Goal: Task Accomplishment & Management: Use online tool/utility

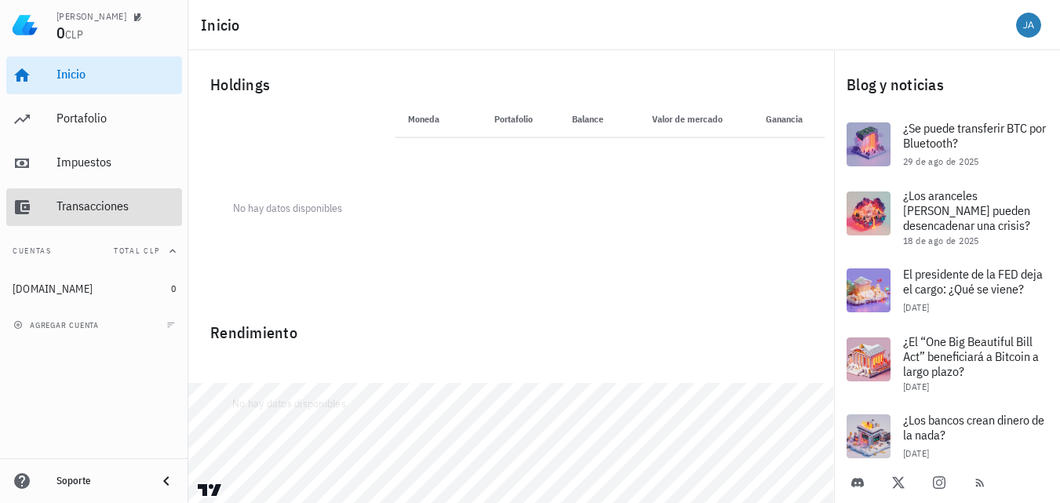
click at [96, 212] on div "Transacciones" at bounding box center [116, 206] width 119 height 15
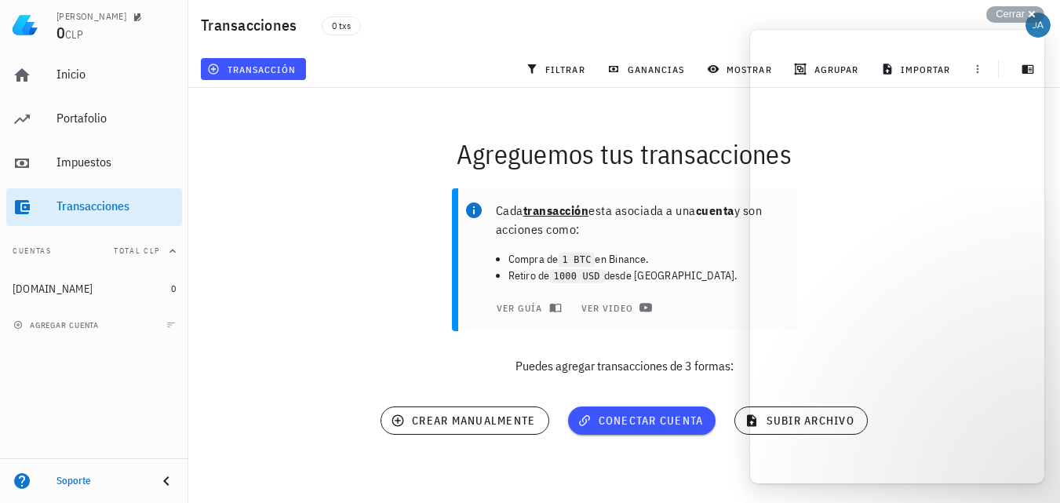
scroll to position [1, 0]
click at [401, 153] on div "Agreguemos tus transacciones" at bounding box center [624, 153] width 891 height 50
click at [1029, 13] on div "Cerrar cross-small" at bounding box center [1015, 14] width 58 height 16
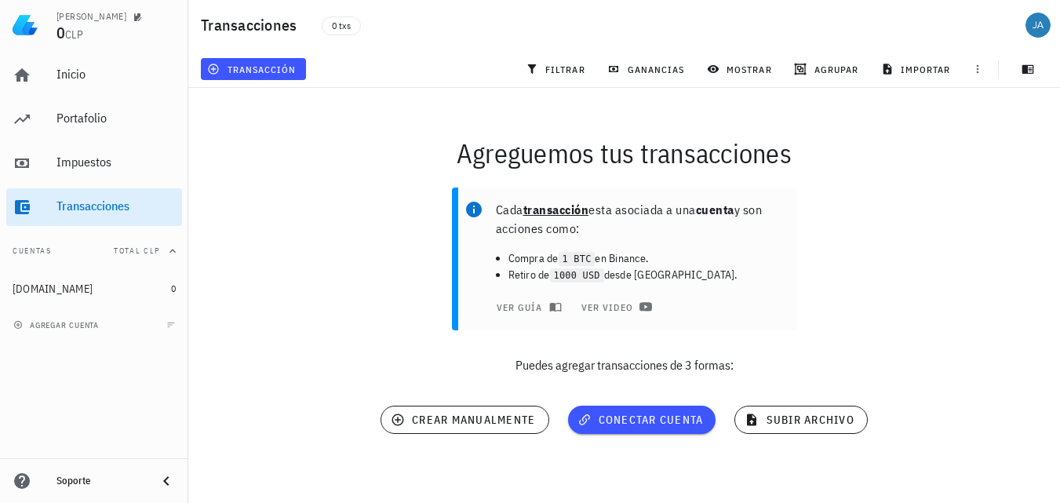
scroll to position [0, 0]
click at [529, 310] on span "ver guía" at bounding box center [527, 307] width 63 height 13
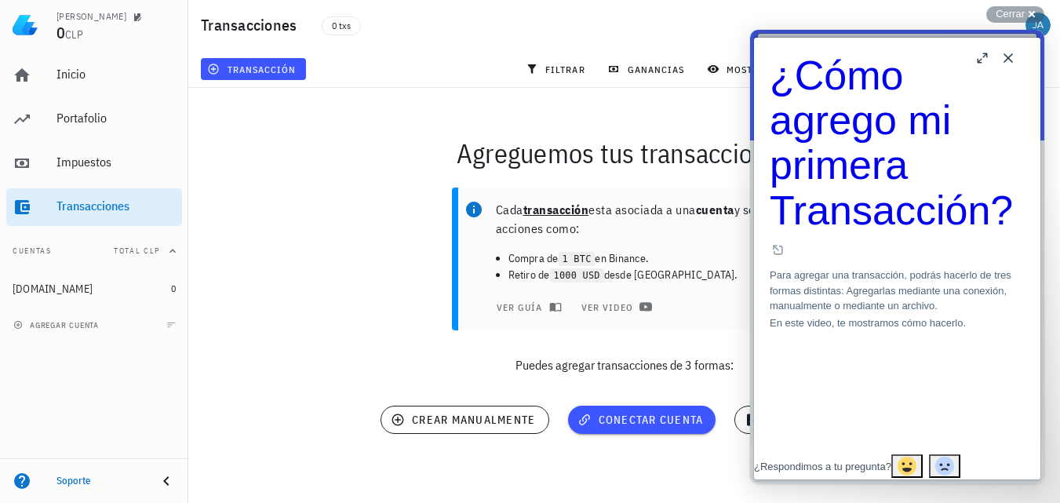
click at [385, 233] on div "Cada transacción esta asociada a una cuenta y son acciones como: Compra de 1 BT…" at bounding box center [624, 287] width 891 height 218
click at [1007, 59] on button "Close" at bounding box center [1008, 58] width 25 height 25
click at [1005, 56] on button "Close" at bounding box center [1008, 58] width 25 height 25
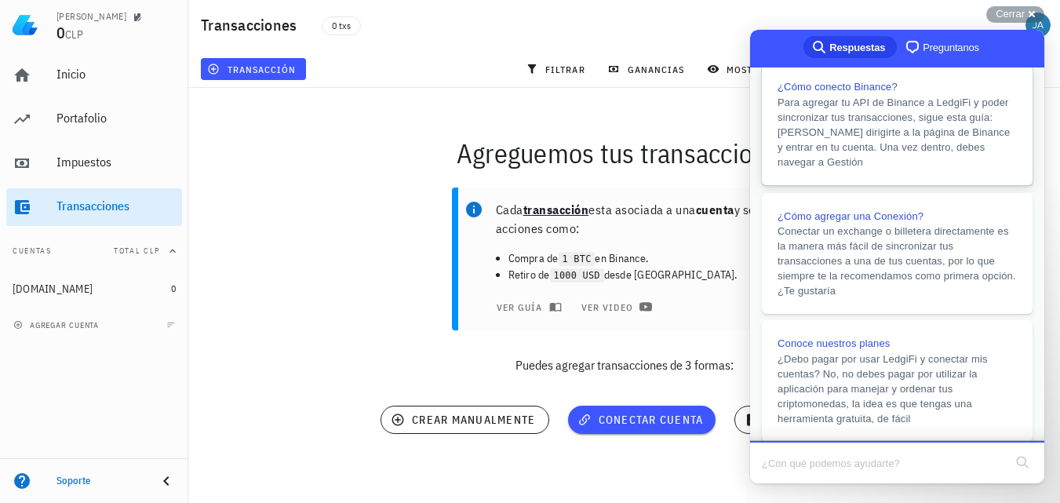
scroll to position [389, 0]
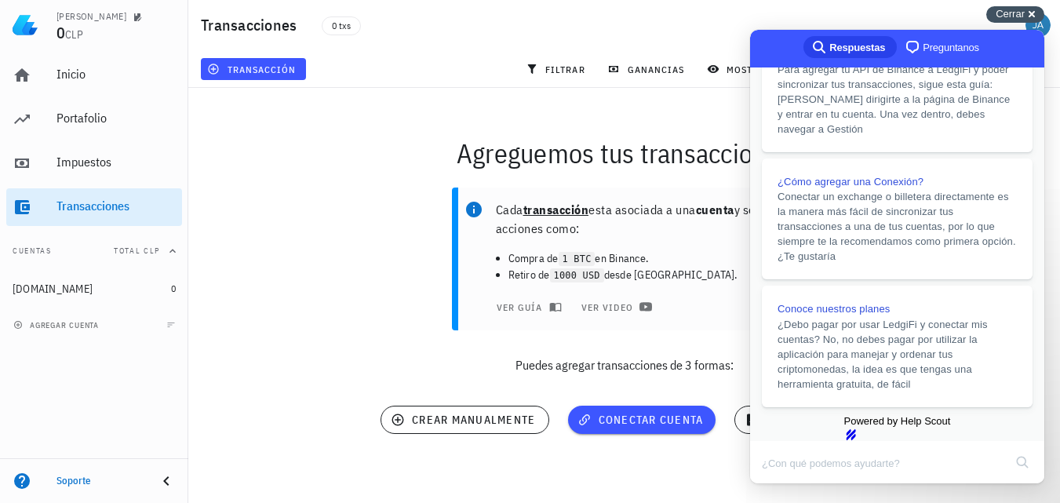
click at [1017, 11] on span "Cerrar" at bounding box center [1010, 14] width 29 height 12
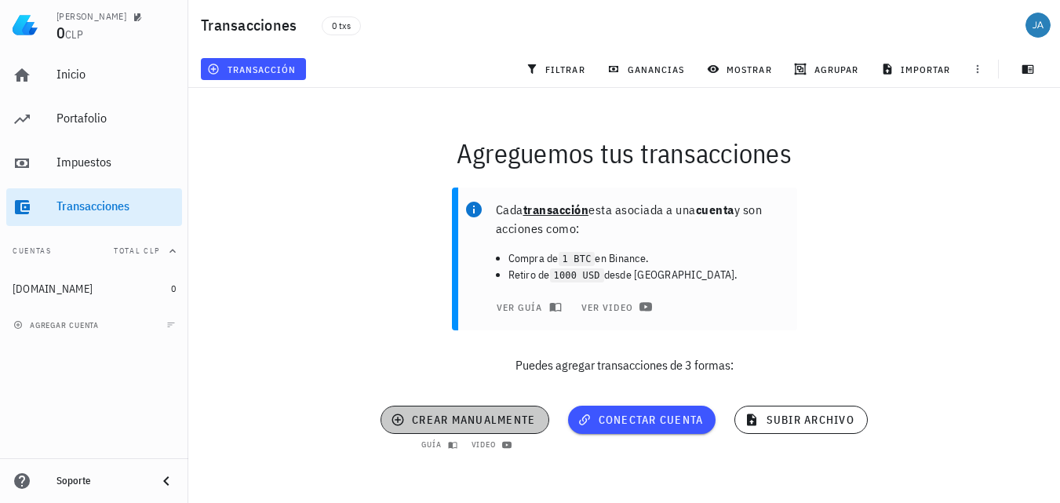
click at [488, 414] on span "crear manualmente" at bounding box center [464, 420] width 141 height 14
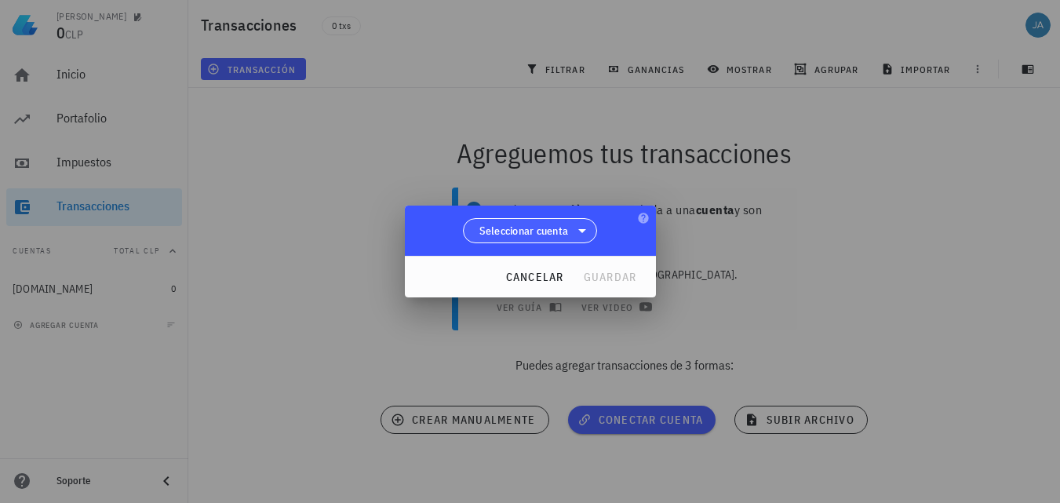
click at [578, 231] on icon at bounding box center [582, 230] width 19 height 19
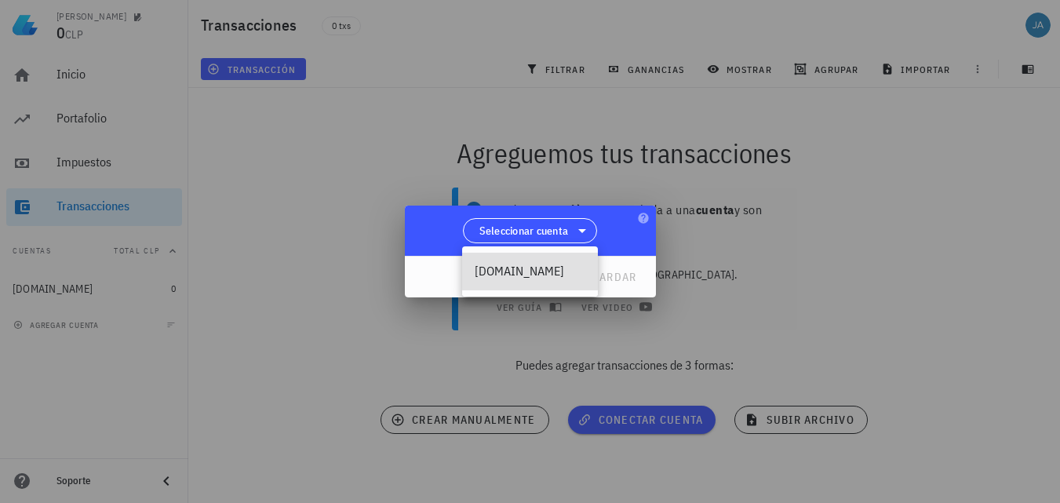
click at [536, 272] on div "[DOMAIN_NAME]" at bounding box center [530, 271] width 111 height 15
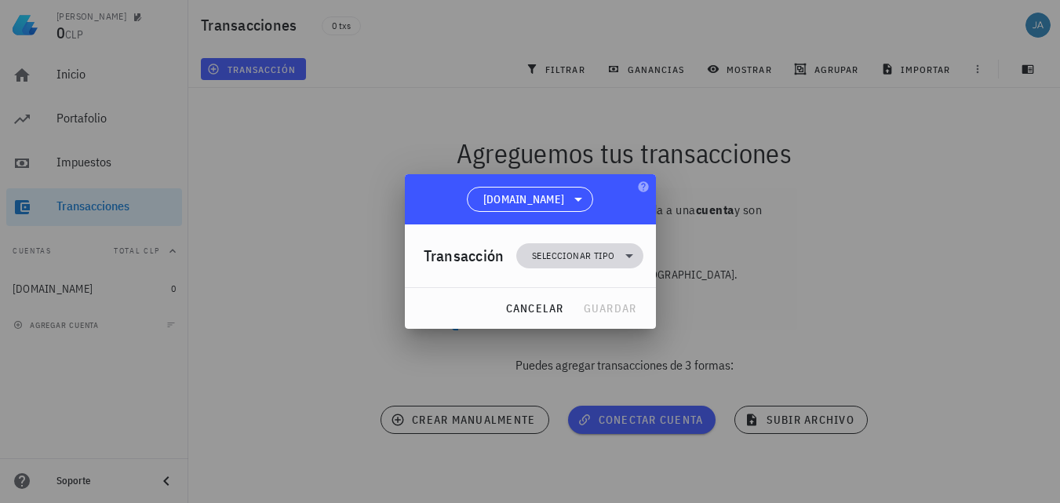
click at [622, 260] on icon at bounding box center [629, 255] width 19 height 19
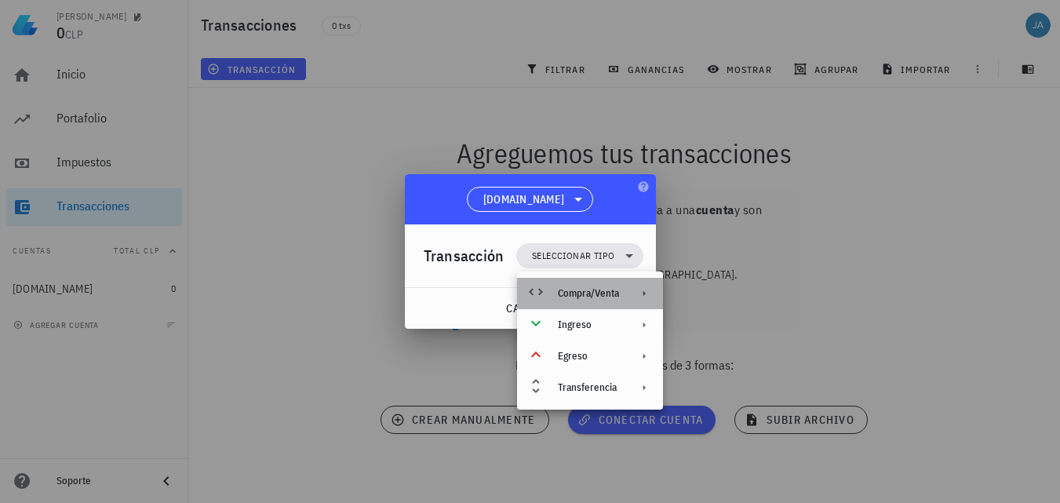
click at [610, 288] on div "Compra/Venta" at bounding box center [588, 293] width 61 height 13
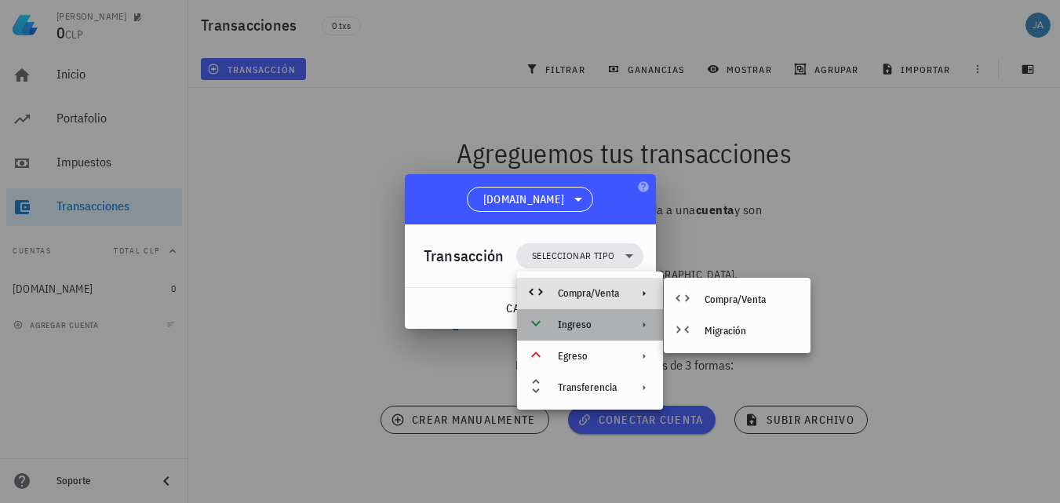
click at [559, 327] on div "Ingreso" at bounding box center [588, 325] width 61 height 13
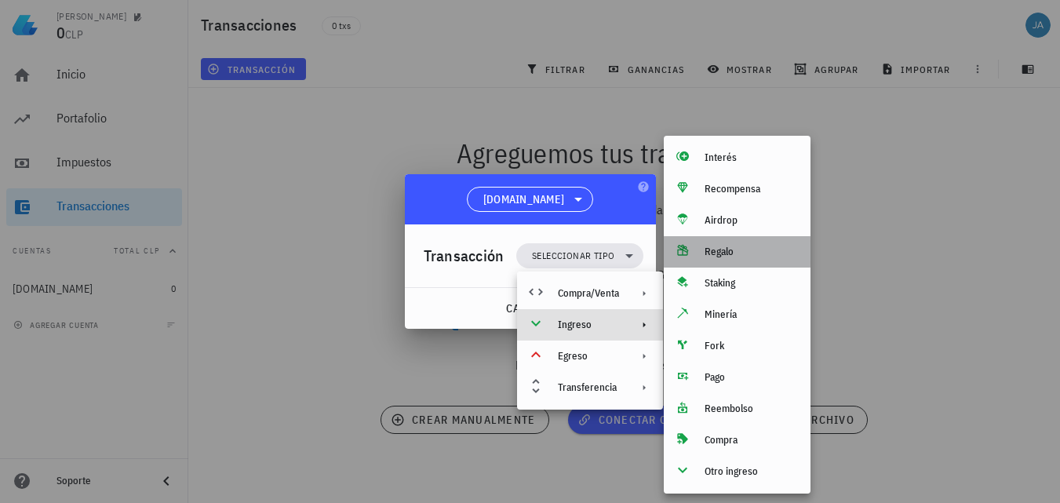
click at [723, 251] on div "Regalo" at bounding box center [751, 252] width 93 height 13
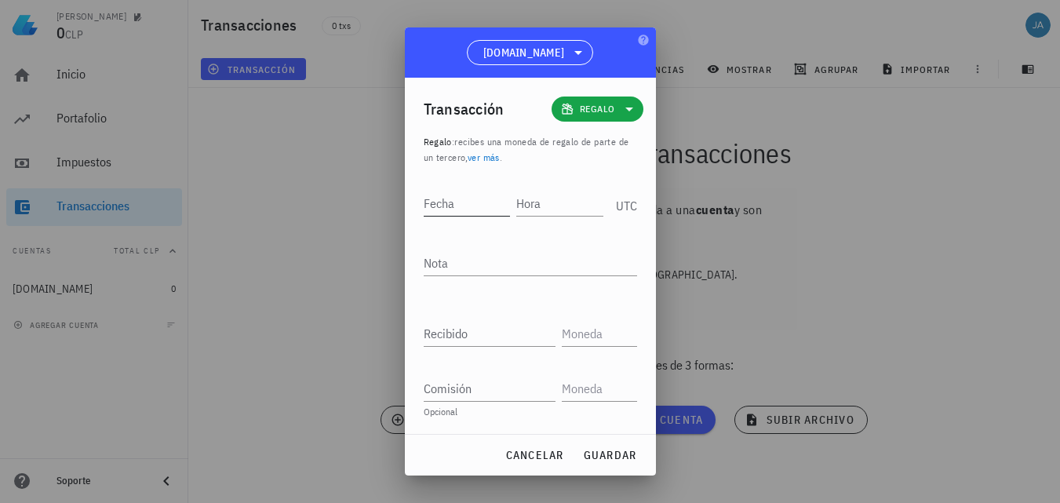
click at [478, 200] on input "Fecha" at bounding box center [467, 203] width 87 height 25
type input "[DATE]"
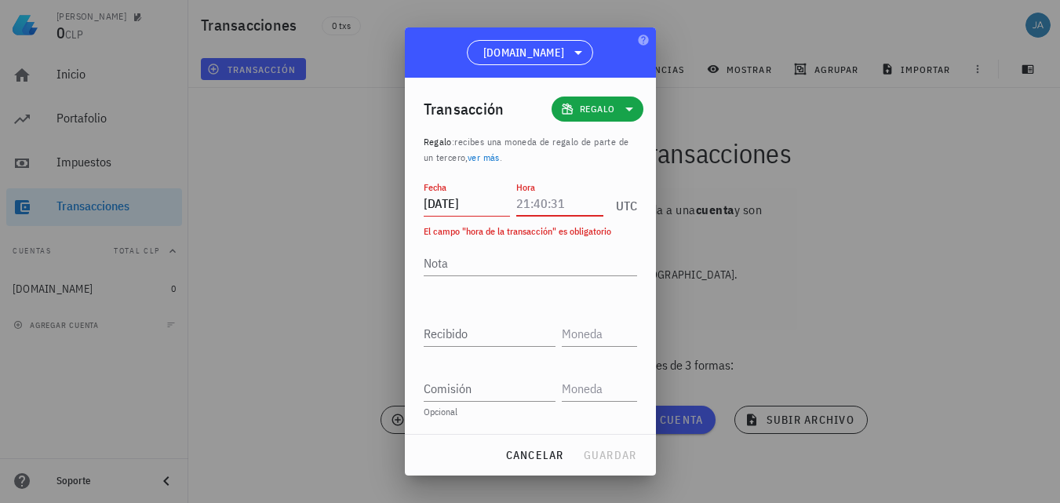
click at [578, 210] on input "Hora" at bounding box center [559, 203] width 87 height 25
type input "11:55:43"
click at [629, 208] on div "UTC" at bounding box center [623, 200] width 27 height 39
click at [529, 267] on textarea "Nota" at bounding box center [530, 262] width 213 height 25
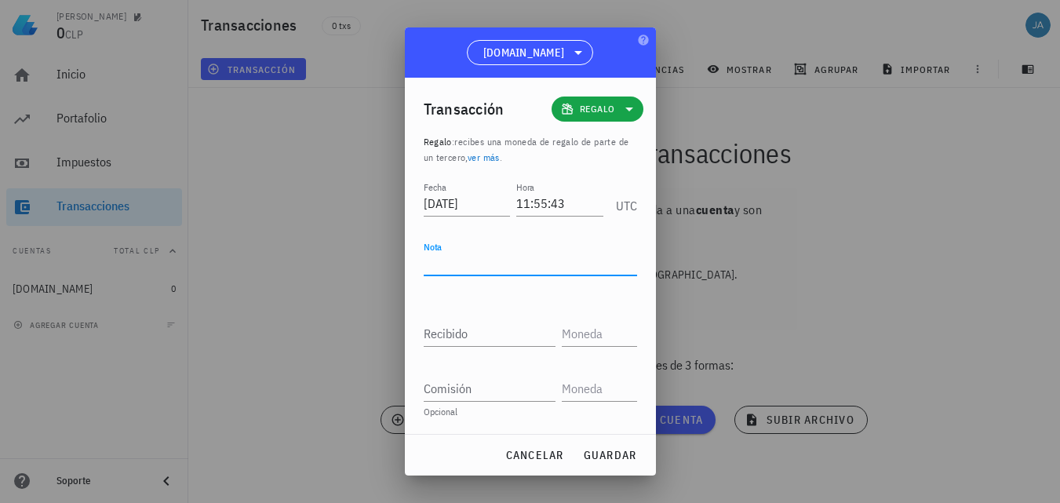
type textarea "r"
type textarea "R"
type textarea "REGALO EXCHANGE APERTURA CUENTA"
click at [450, 331] on div "Recibido" at bounding box center [490, 333] width 132 height 25
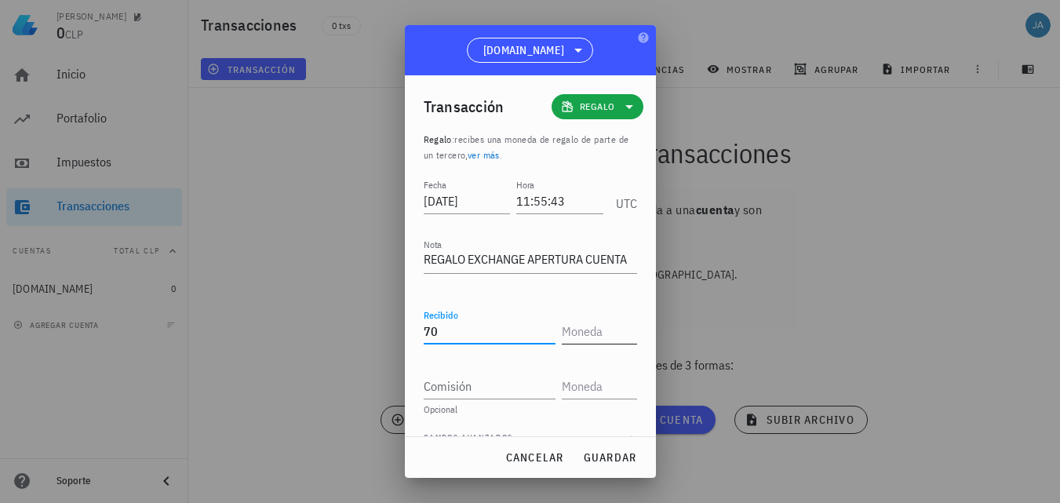
type input "70"
click at [586, 331] on input "text" at bounding box center [598, 331] width 72 height 25
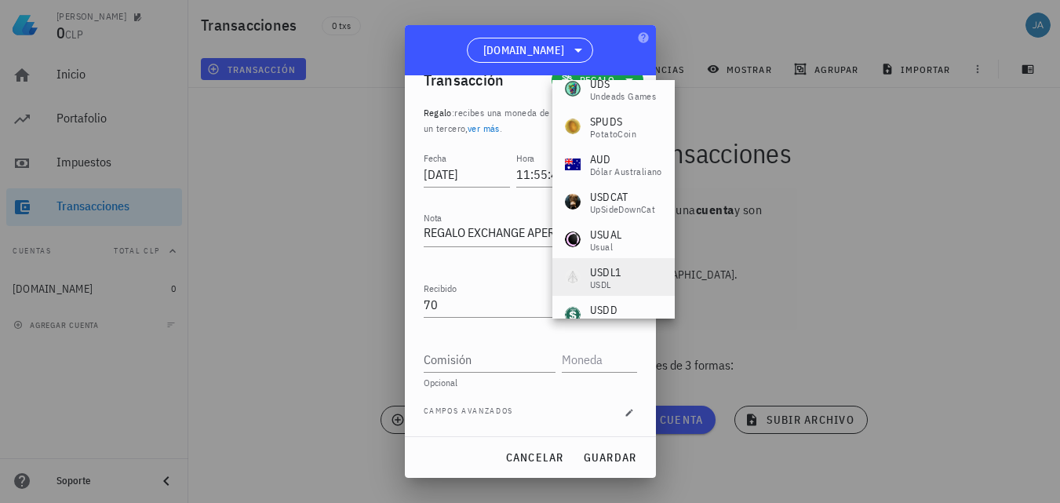
scroll to position [0, 0]
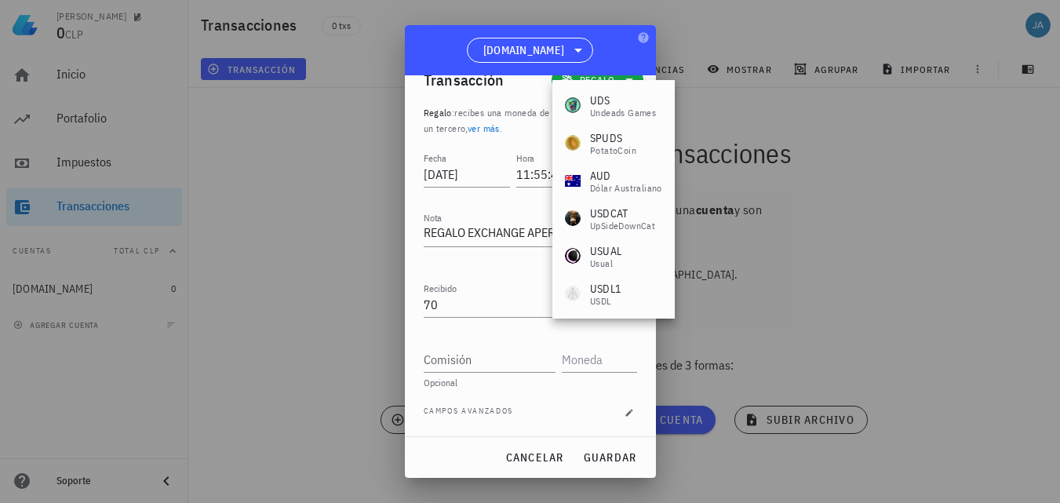
click at [811, 231] on div at bounding box center [530, 251] width 1060 height 503
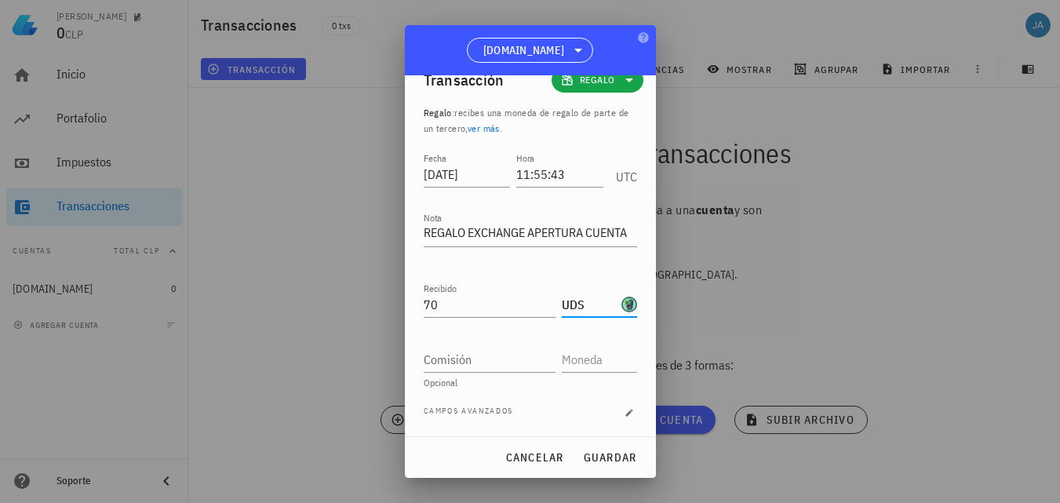
drag, startPoint x: 578, startPoint y: 311, endPoint x: 598, endPoint y: 297, distance: 24.4
click at [578, 311] on input "UDS" at bounding box center [590, 304] width 57 height 25
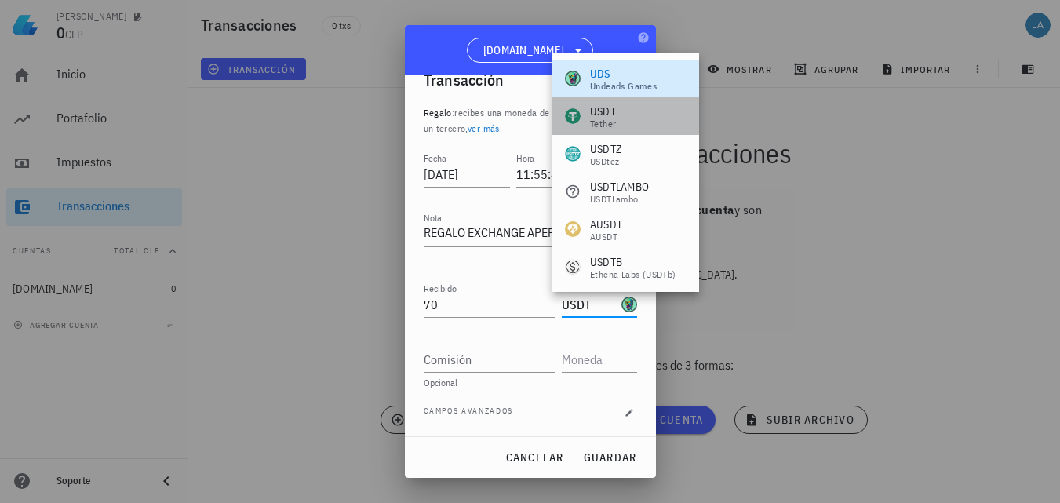
click at [640, 117] on div "USDT Tether" at bounding box center [625, 116] width 147 height 38
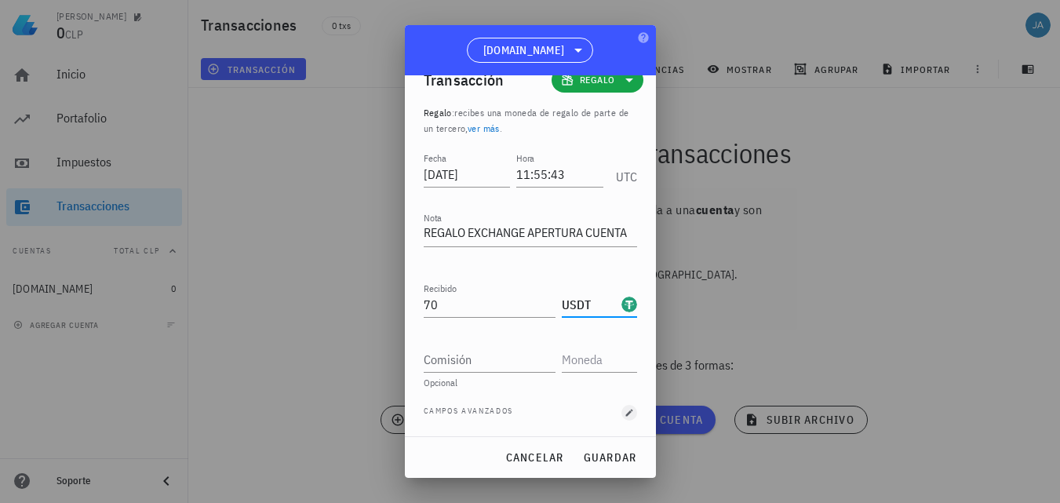
type input "USDT"
click at [625, 414] on icon "button" at bounding box center [628, 413] width 7 height 7
click at [469, 415] on span "Campos avanzados" at bounding box center [469, 413] width 90 height 16
click at [472, 432] on div "Fecha [DATE] Hora 11:55:43 UTC Nota REGALO EXCHANGE APERTURA CUENTA Recibido 70…" at bounding box center [530, 292] width 213 height 287
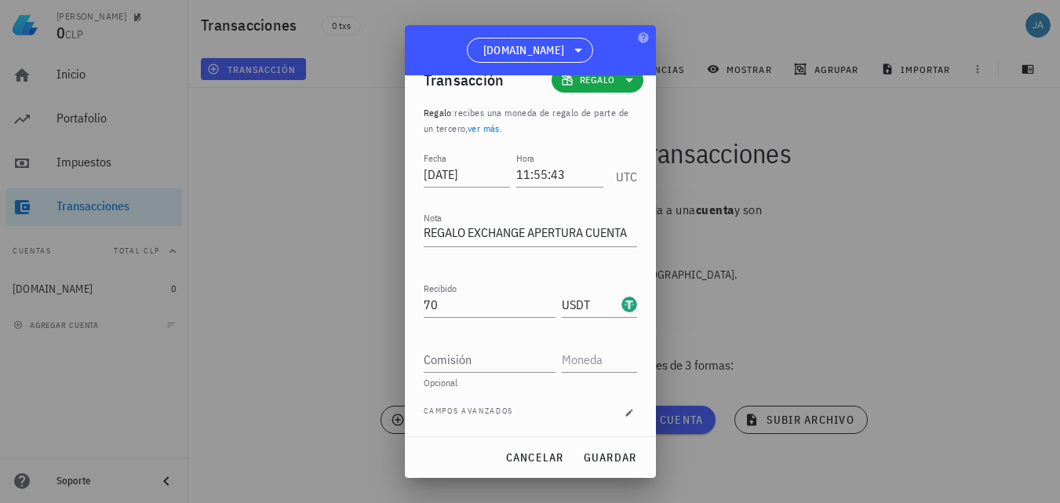
drag, startPoint x: 445, startPoint y: 443, endPoint x: 456, endPoint y: 421, distance: 25.3
click at [444, 443] on div "cancelar guardar" at bounding box center [530, 457] width 251 height 41
click at [457, 419] on span "Campos avanzados" at bounding box center [469, 413] width 90 height 16
click at [468, 408] on span "Campos avanzados" at bounding box center [469, 413] width 90 height 16
drag, startPoint x: 610, startPoint y: 457, endPoint x: 528, endPoint y: 468, distance: 82.2
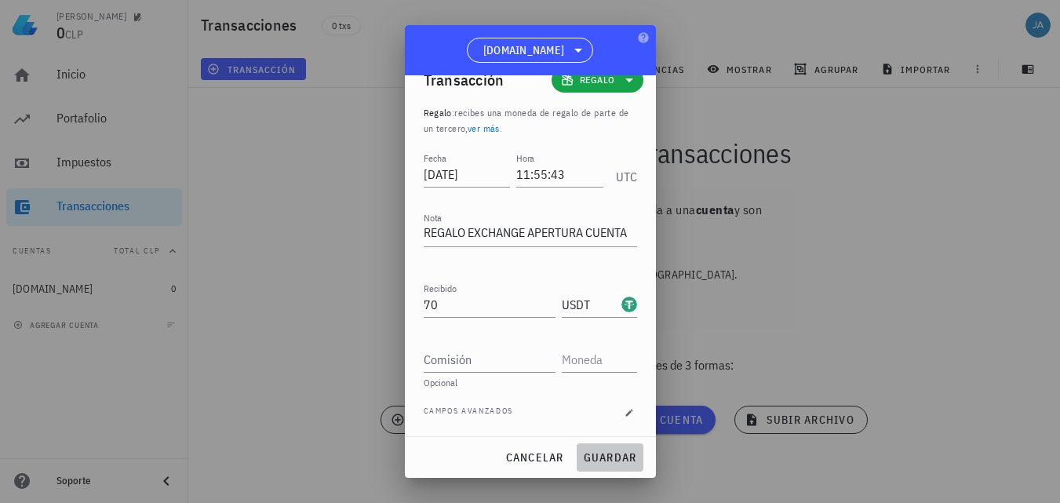
click at [610, 457] on span "guardar" at bounding box center [610, 457] width 54 height 14
